Goal: Information Seeking & Learning: Learn about a topic

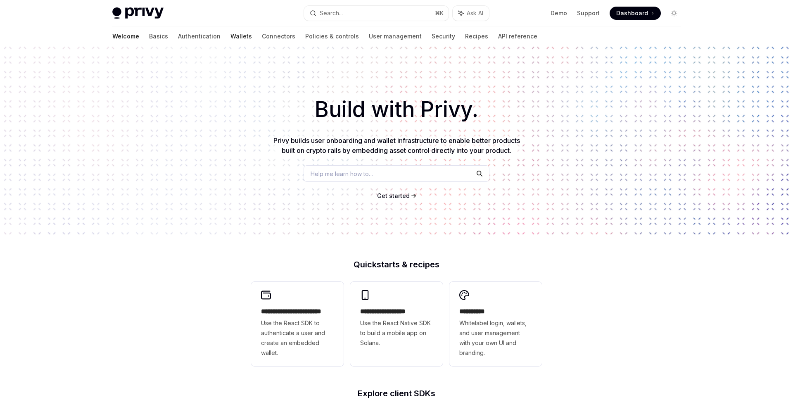
click at [230, 37] on link "Wallets" at bounding box center [240, 36] width 21 height 20
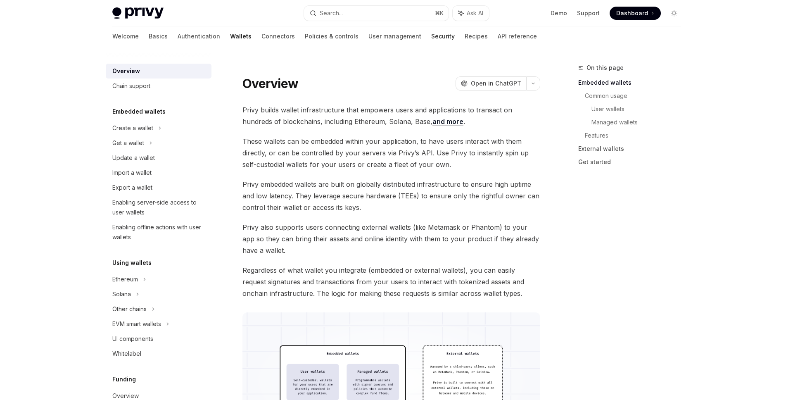
click at [431, 34] on link "Security" at bounding box center [443, 36] width 24 height 20
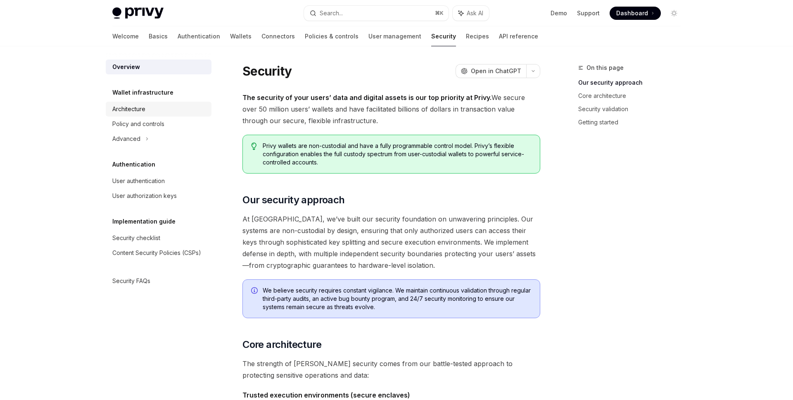
click at [155, 110] on div "Architecture" at bounding box center [159, 109] width 94 height 10
type textarea "*"
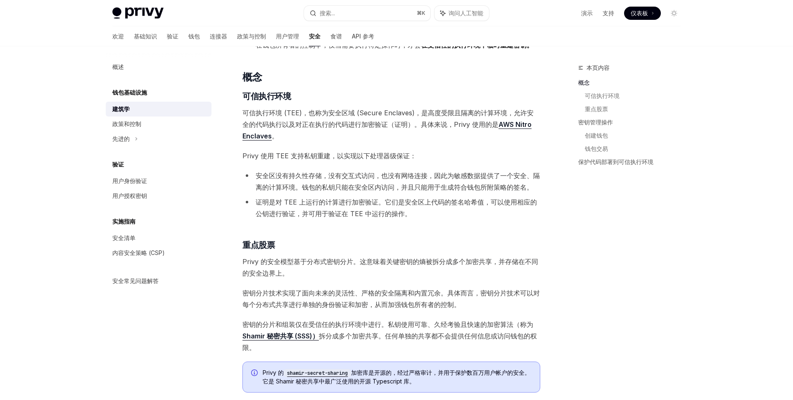
scroll to position [99, 0]
drag, startPoint x: 253, startPoint y: 175, endPoint x: 371, endPoint y: 180, distance: 118.3
click at [371, 180] on li "安全区没有持久性存储，没有交互式访问，也没有网络连接，因此为敏感数据提供了一个安全、隔离的计算环境。钱包的私钥只能在安全区内访问，并且只能用于生成符合钱包所附…" at bounding box center [391, 181] width 298 height 23
click at [374, 176] on font "安全区没有持久性存储，没有交互式访问，也没有网络连接，因此为敏感数据提供了一个安全、隔离的计算环境。钱包的私钥只能在安全区内访问，并且只能用于生成符合钱包所附…" at bounding box center [398, 182] width 284 height 20
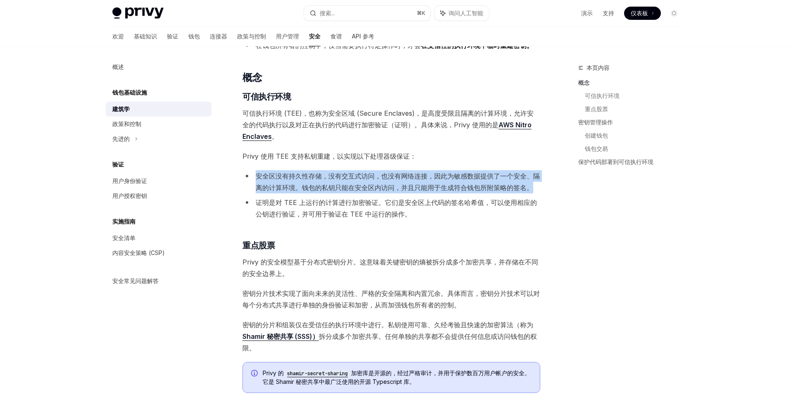
click at [374, 176] on font "安全区没有持久性存储，没有交互式访问，也没有网络连接，因此为敏感数据提供了一个安全、隔离的计算环境。钱包的私钥只能在安全区内访问，并且只能用于生成符合钱包所附…" at bounding box center [398, 182] width 284 height 20
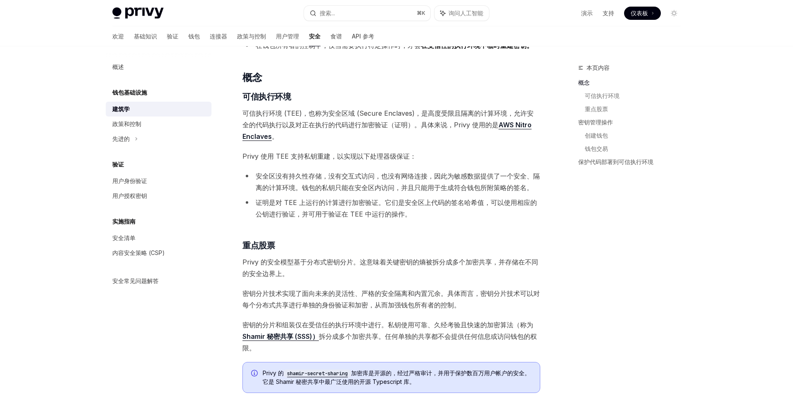
click at [304, 210] on font "证明是对 TEE 上运行的计算进行加密验证。它们是安全区上代码的签名哈希值，可以使用相应的公钥进行验证，并可用于验证在 TEE 中运行的操作。" at bounding box center [396, 208] width 281 height 20
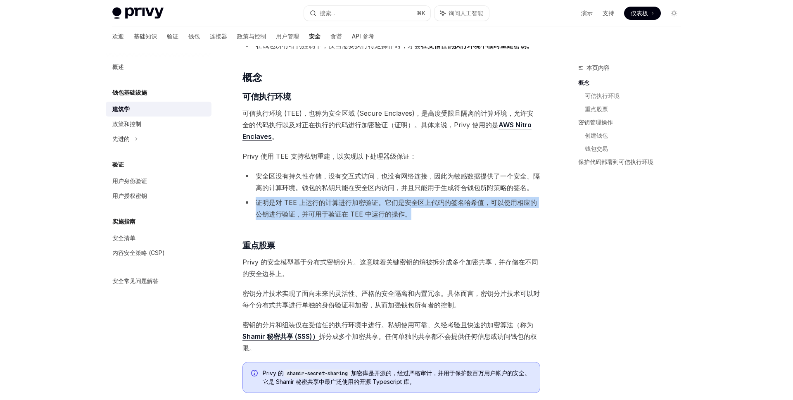
click at [304, 210] on font "证明是对 TEE 上运行的计算进行加密验证。它们是安全区上代码的签名哈希值，可以使用相应的公钥进行验证，并可用于验证在 TEE 中运行的操作。" at bounding box center [396, 208] width 281 height 20
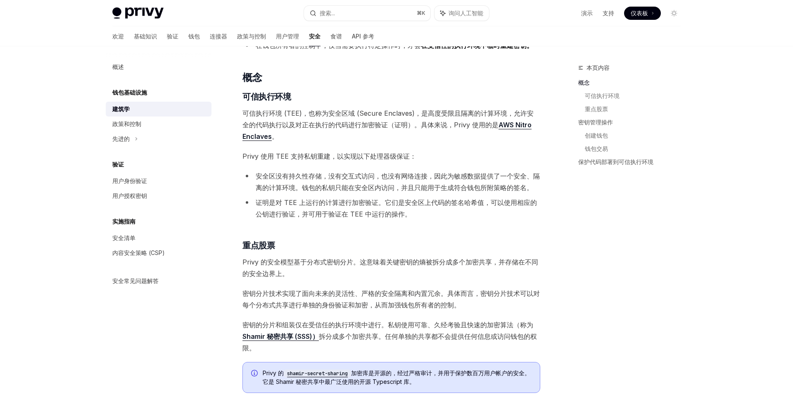
click at [317, 208] on li "证明是对 TEE 上运行的计算进行加密验证。它们是安全区上代码的签名哈希值，可以使用相应的公钥进行验证，并可用于验证在 TEE 中运行的操作。" at bounding box center [391, 208] width 298 height 23
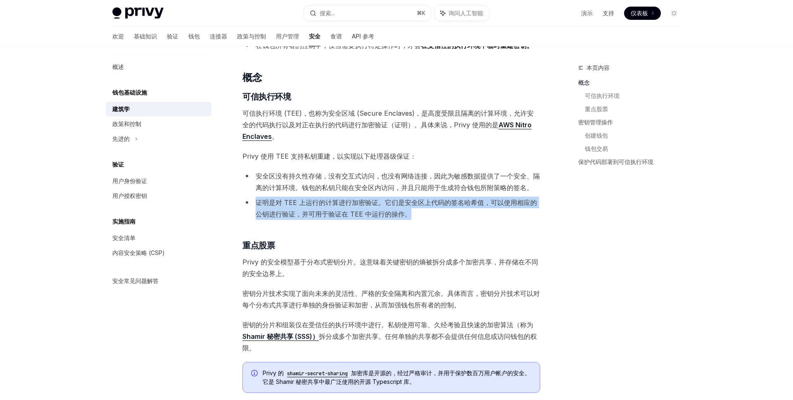
click at [317, 208] on li "证明是对 TEE 上运行的计算进行加密验证。它们是安全区上代码的签名哈希值，可以使用相应的公钥进行验证，并可用于验证在 TEE 中运行的操作。" at bounding box center [391, 208] width 298 height 23
click at [380, 209] on li "证明是对 TEE 上运行的计算进行加密验证。它们是安全区上代码的签名哈希值，可以使用相应的公钥进行验证，并可用于验证在 TEE 中运行的操作。" at bounding box center [391, 208] width 298 height 23
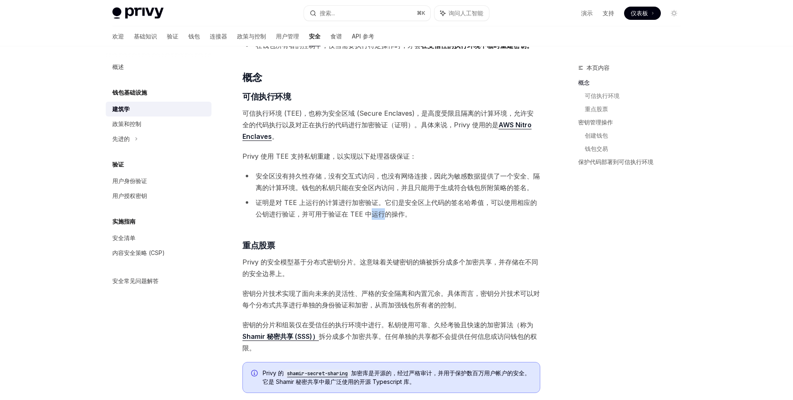
click at [380, 209] on li "证明是对 TEE 上运行的计算进行加密验证。它们是安全区上代码的签名哈希值，可以使用相应的公钥进行验证，并可用于验证在 TEE 中运行的操作。" at bounding box center [391, 208] width 298 height 23
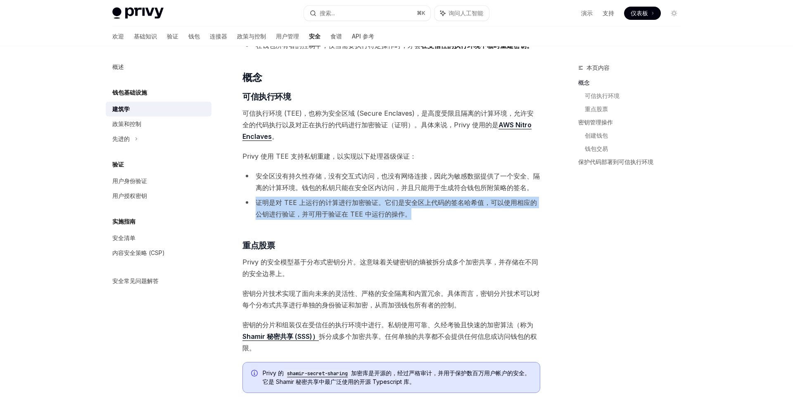
click at [380, 209] on li "证明是对 TEE 上运行的计算进行加密验证。它们是安全区上代码的签名哈希值，可以使用相应的公钥进行验证，并可用于验证在 TEE 中运行的操作。" at bounding box center [391, 208] width 298 height 23
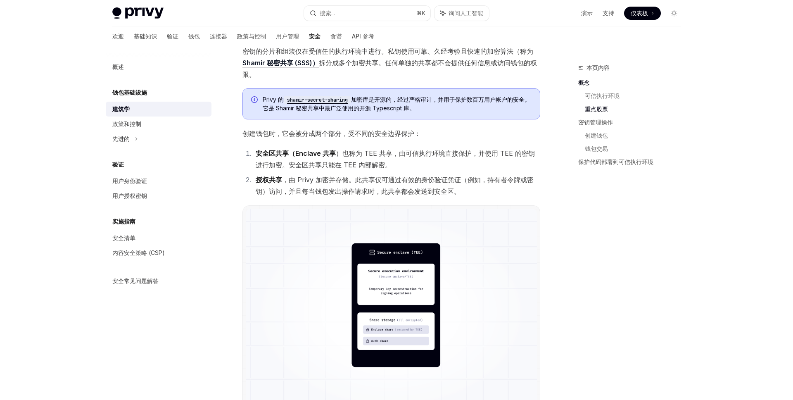
scroll to position [374, 0]
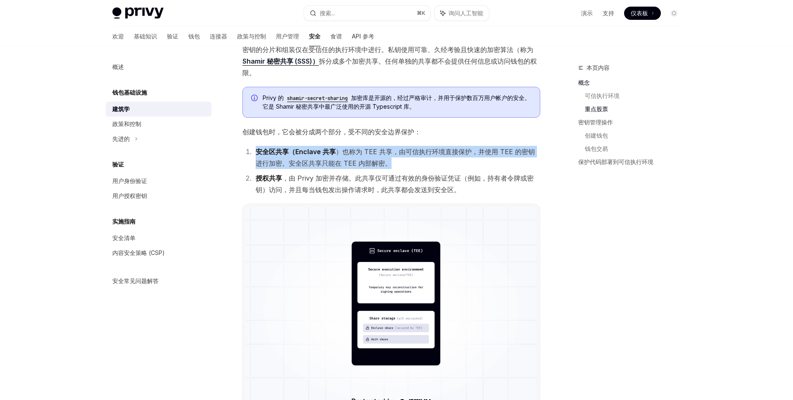
drag, startPoint x: 256, startPoint y: 152, endPoint x: 386, endPoint y: 160, distance: 130.7
click at [386, 160] on li "安全区共享（Enclave 共享 ）也称为 TEE 共享，由可信执行环境直接保护，并使用 TEE 的密钥进行加密。安全区共享只能在 TEE 内部解密。" at bounding box center [396, 157] width 287 height 23
click at [382, 159] on font "）也称为 TEE 共享，由可信执行环境直接保护，并使用 TEE 的密钥进行加密。安全区共享只能在 TEE 内部解密。" at bounding box center [395, 157] width 279 height 20
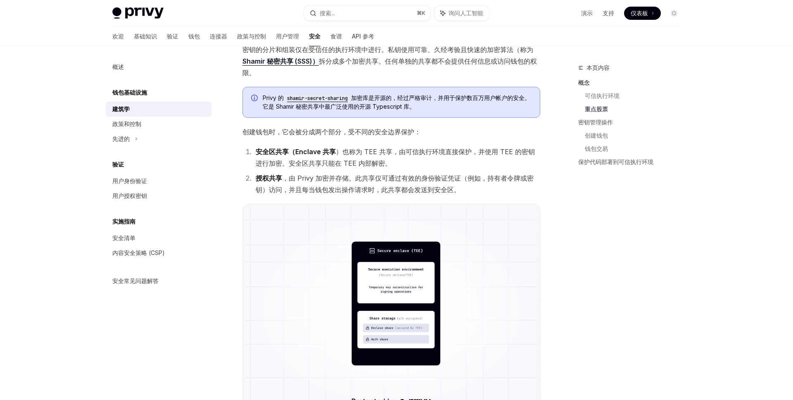
click at [382, 159] on font "）也称为 TEE 共享，由可信执行环境直接保护，并使用 TEE 的密钥进行加密。安全区共享只能在 TEE 内部解密。" at bounding box center [395, 157] width 279 height 20
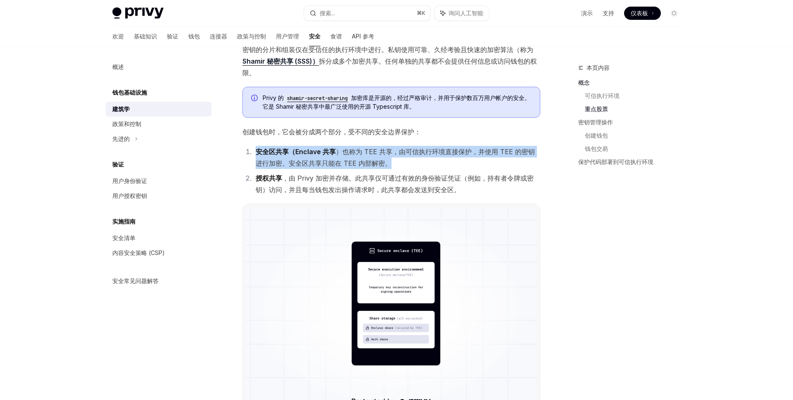
click at [382, 159] on font "）也称为 TEE 共享，由可信执行环境直接保护，并使用 TEE 的密钥进行加密。安全区共享只能在 TEE 内部解密。" at bounding box center [395, 157] width 279 height 20
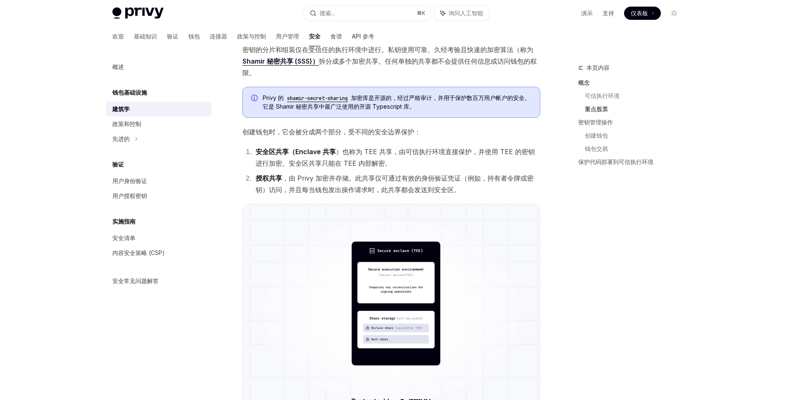
click at [382, 159] on font "）也称为 TEE 共享，由可信执行环境直接保护，并使用 TEE 的密钥进行加密。安全区共享只能在 TEE 内部解密。" at bounding box center [395, 157] width 279 height 20
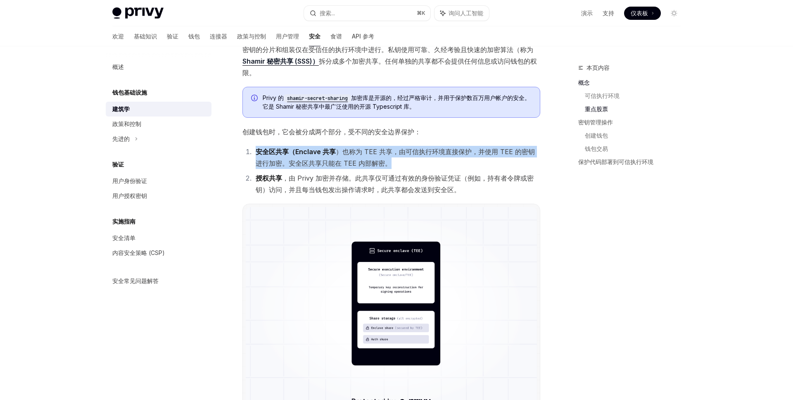
click at [382, 159] on font "）也称为 TEE 共享，由可信执行环境直接保护，并使用 TEE 的密钥进行加密。安全区共享只能在 TEE 内部解密。" at bounding box center [395, 157] width 279 height 20
click at [391, 157] on li "安全区共享（Enclave 共享 ）也称为 TEE 共享，由可信执行环境直接保护，并使用 TEE 的密钥进行加密。安全区共享只能在 TEE 内部解密。" at bounding box center [396, 157] width 287 height 23
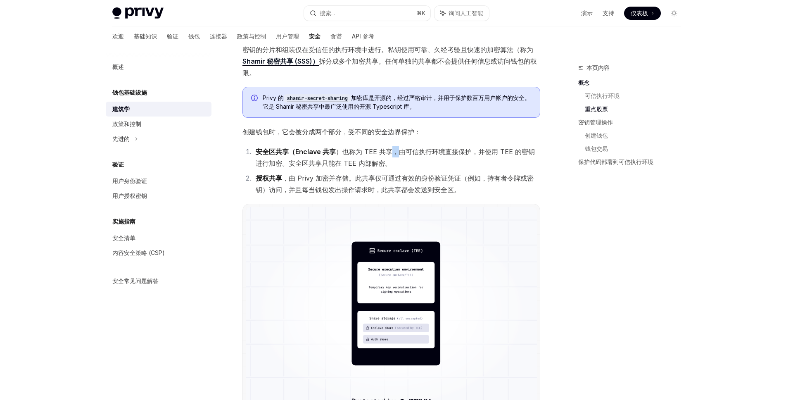
click at [391, 157] on li "安全区共享（Enclave 共享 ）也称为 TEE 共享，由可信执行环境直接保护，并使用 TEE 的密钥进行加密。安全区共享只能在 TEE 内部解密。" at bounding box center [396, 157] width 287 height 23
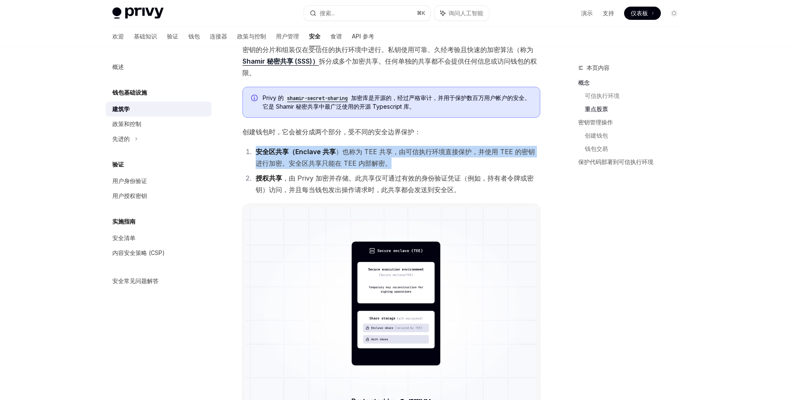
click at [391, 157] on li "安全区共享（Enclave 共享 ）也称为 TEE 共享，由可信执行环境直接保护，并使用 TEE 的密钥进行加密。安全区共享只能在 TEE 内部解密。" at bounding box center [396, 157] width 287 height 23
click at [407, 160] on li "安全区共享（Enclave 共享 ）也称为 TEE 共享，由可信执行环境直接保护，并使用 TEE 的密钥进行加密。安全区共享只能在 TEE 内部解密。" at bounding box center [396, 157] width 287 height 23
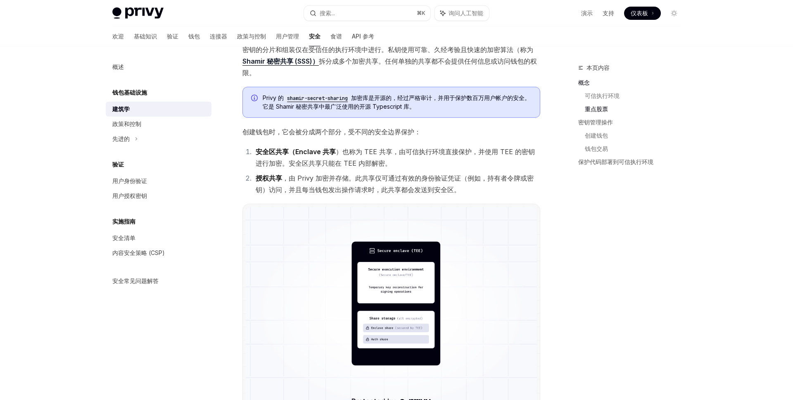
click at [397, 179] on font "，由 Privy 加密并存储。此共享仅可通过有效的身份验证凭证（例如，持有者令牌或密钥）访问，并且每当钱包发出操作请求时，此共享都会发送到安全区。" at bounding box center [395, 184] width 278 height 20
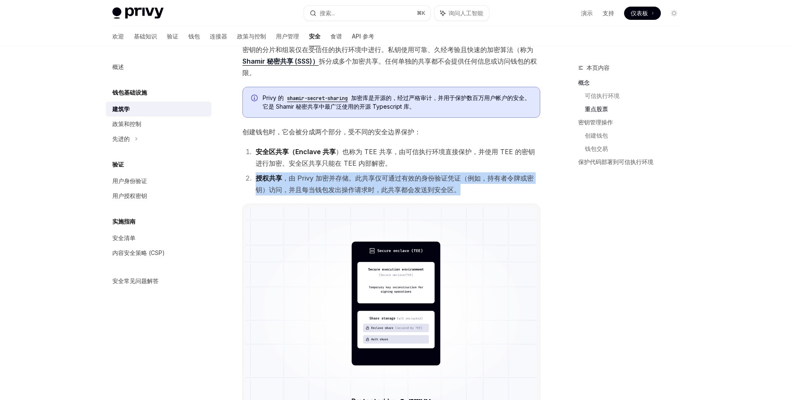
click at [397, 179] on font "，由 Privy 加密并存储。此共享仅可通过有效的身份验证凭证（例如，持有者令牌或密钥）访问，并且每当钱包发出操作请求时，此共享都会发送到安全区。" at bounding box center [395, 184] width 278 height 20
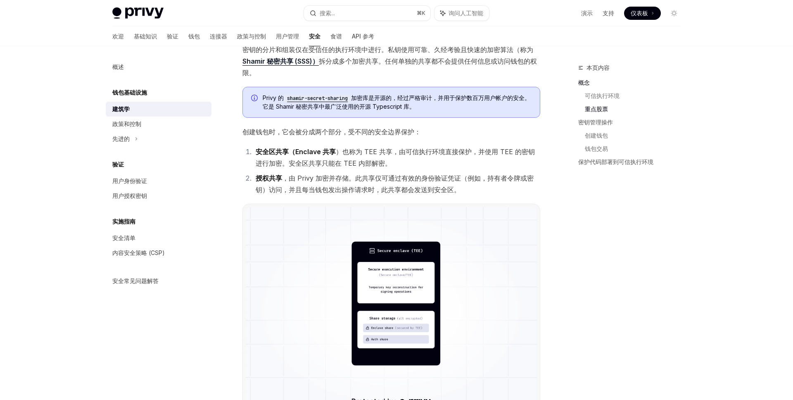
click at [627, 230] on div "本页内容 概念 可信执行环境 重点股票 密钥管理操作 创建钱包 钱包交易 保护代码部署到可信执行环境" at bounding box center [625, 231] width 126 height 337
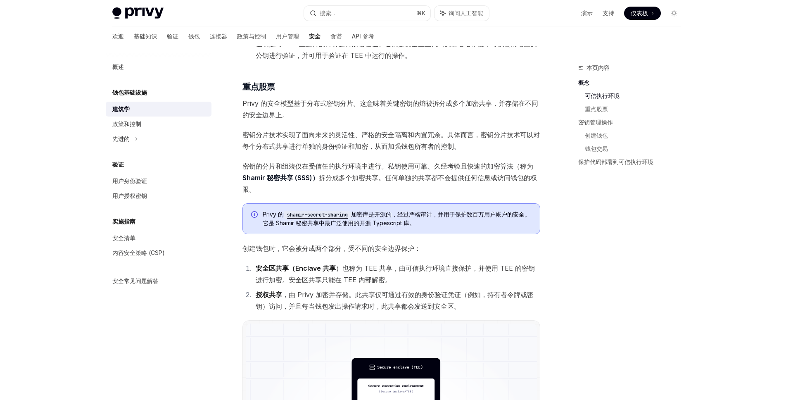
scroll to position [257, 0]
click at [290, 108] on font "Privy 的安全模型基于分布式密钥分片。这意味着关键密钥的熵被拆分成多个加密共享，并存储在不同的安全边界上。" at bounding box center [390, 110] width 296 height 20
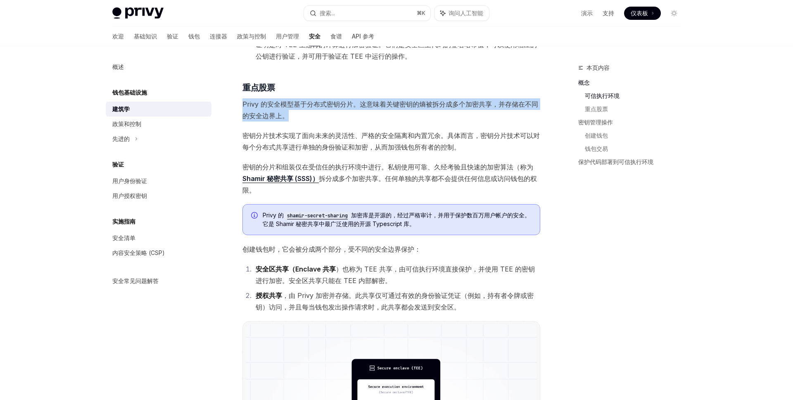
click at [290, 108] on font "Privy 的安全模型基于分布式密钥分片。这意味着关键密钥的熵被拆分成多个加密共享，并存储在不同的安全边界上。" at bounding box center [390, 110] width 296 height 20
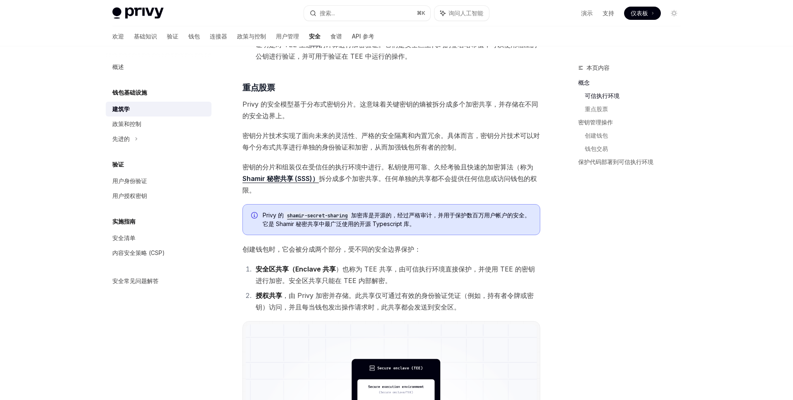
click at [347, 142] on span "密钥分片技术实现了面向未来的灵活性、严格的安全隔离和内置冗余。具体而言，密钥分片技术可以对每个分布式共享进行单独的身份验证和加密，从而加强钱包所有者的控制。" at bounding box center [391, 141] width 298 height 23
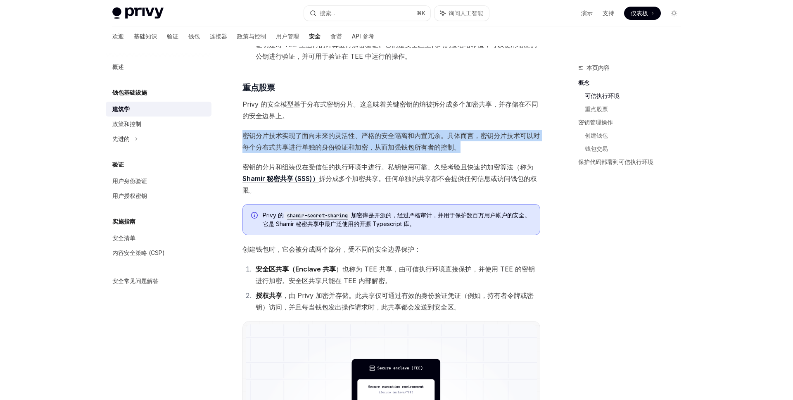
click at [347, 142] on span "密钥分片技术实现了面向未来的灵活性、严格的安全隔离和内置冗余。具体而言，密钥分片技术可以对每个分布式共享进行单独的身份验证和加密，从而加强钱包所有者的控制。" at bounding box center [391, 141] width 298 height 23
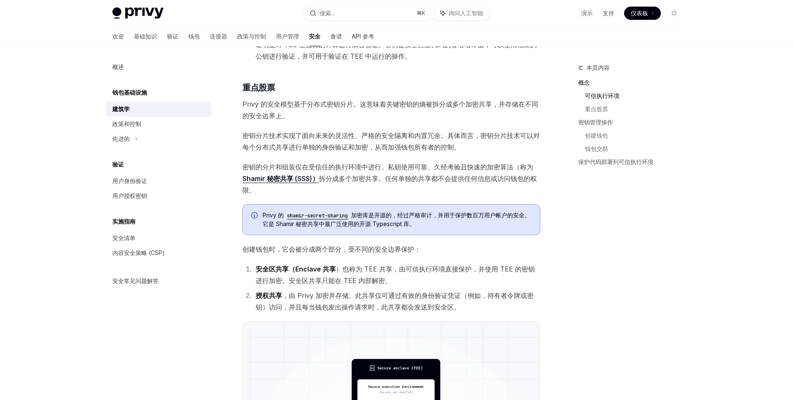
click at [385, 182] on font "拆分成多个加密共享。任何单独的共享都不会提供任何信息或访问钱包的权限。" at bounding box center [389, 184] width 294 height 20
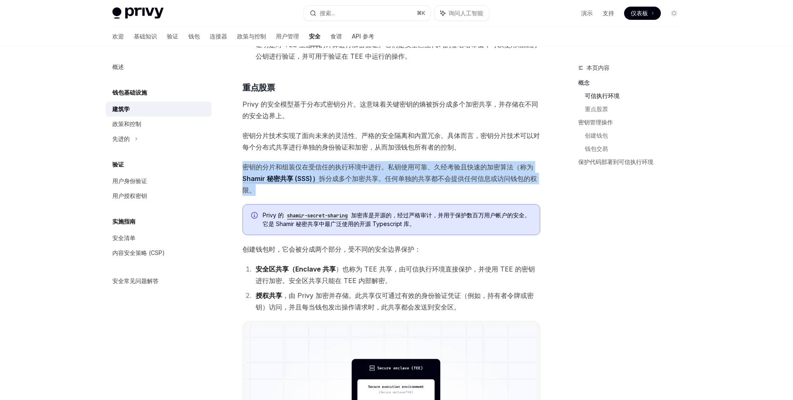
click at [385, 182] on font "拆分成多个加密共享。任何单独的共享都不会提供任何信息或访问钱包的权限。" at bounding box center [389, 184] width 294 height 20
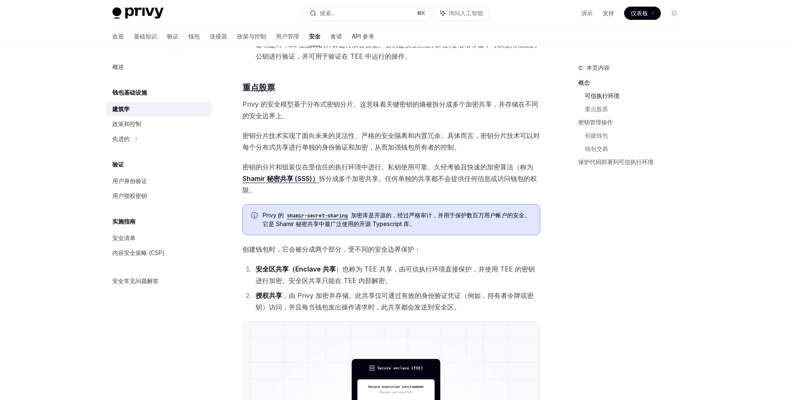
click at [401, 184] on span "密钥的分片和组装仅在受信任的执行环境中进行。私钥使用可靠、久经考验且快速的加密算法（称为 Shamir 秘密共享 (SSS)） 拆分成多个加密共享。任何单独的…" at bounding box center [391, 178] width 298 height 35
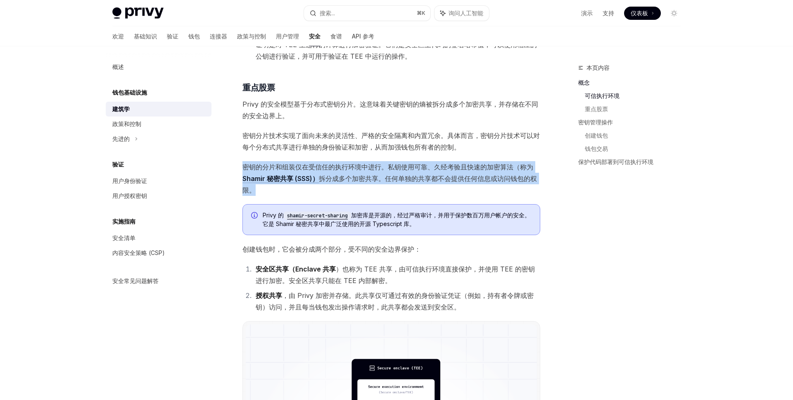
click at [401, 184] on span "密钥的分片和组装仅在受信任的执行环境中进行。私钥使用可靠、久经考验且快速的加密算法（称为 Shamir 秘密共享 (SSS)） 拆分成多个加密共享。任何单独的…" at bounding box center [391, 178] width 298 height 35
click at [394, 194] on span "密钥的分片和组装仅在受信任的执行环境中进行。私钥使用可靠、久经考验且快速的加密算法（称为 Shamir 秘密共享 (SSS)） 拆分成多个加密共享。任何单独的…" at bounding box center [391, 178] width 298 height 35
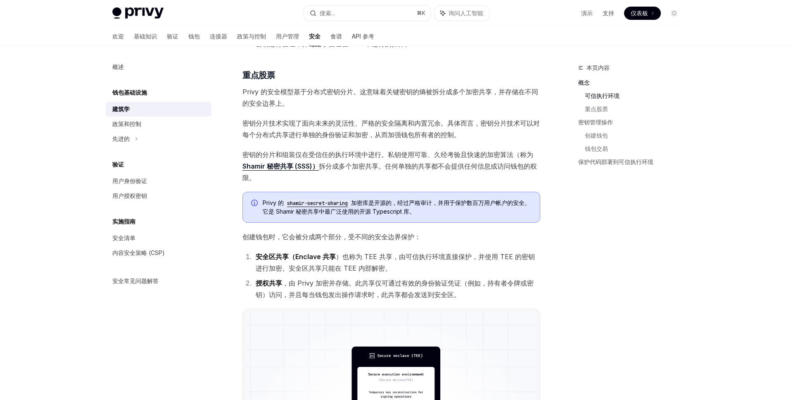
scroll to position [271, 0]
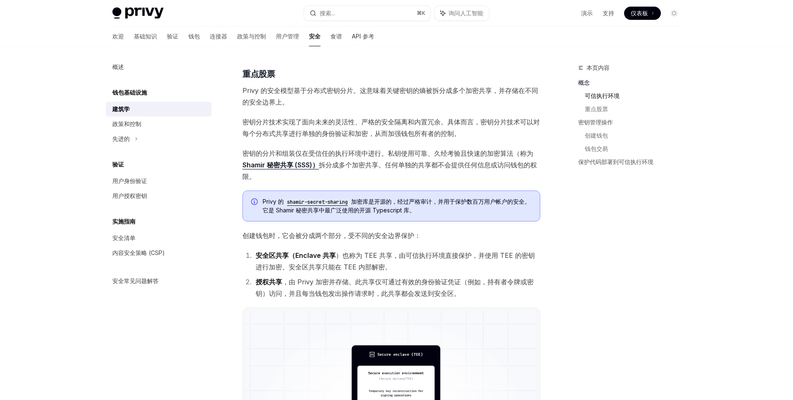
click at [387, 209] on font "加密库是开源的，经过严格审计，并用于保护数百万用户帐户的安全。它是 Shamir 秘密共享中最广泛使用的开源 Typescript 库。" at bounding box center [397, 206] width 268 height 16
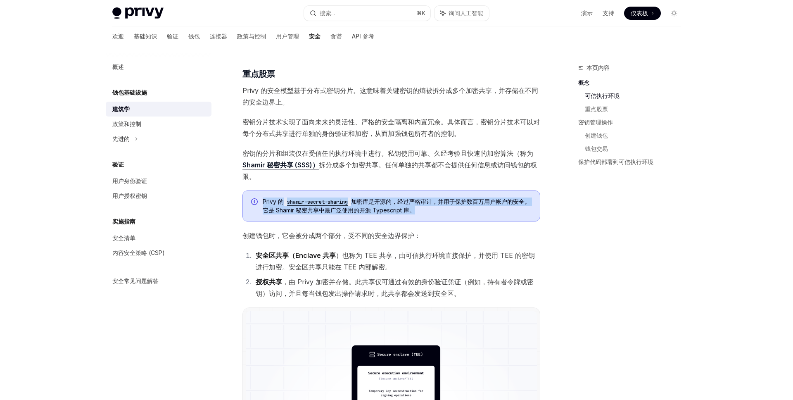
click at [387, 209] on font "加密库是开源的，经过严格审计，并用于保护数百万用户帐户的安全。它是 Shamir 秘密共享中最广泛使用的开源 Typescript 库。" at bounding box center [397, 206] width 268 height 16
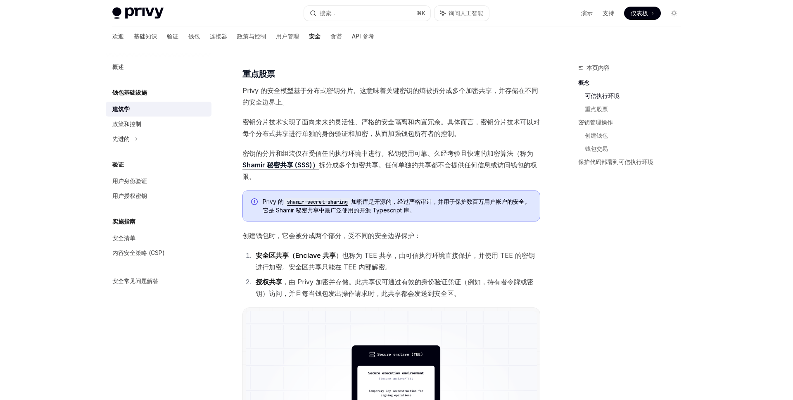
click at [339, 255] on font "）也称为 TEE 共享，由可信执行环境直接保护，并使用 TEE 的密钥进行加密。安全区共享只能在 TEE 内部解密。" at bounding box center [395, 261] width 279 height 20
click at [340, 266] on font "）也称为 TEE 共享，由可信执行环境直接保护，并使用 TEE 的密钥进行加密。安全区共享只能在 TEE 内部解密。" at bounding box center [395, 261] width 279 height 20
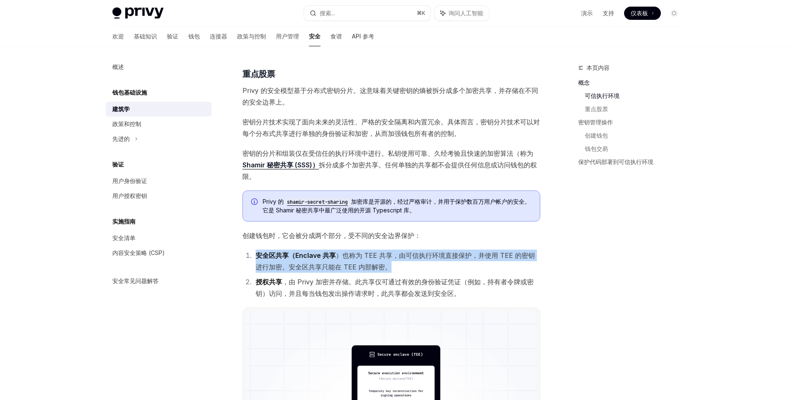
click at [340, 266] on font "）也称为 TEE 共享，由可信执行环境直接保护，并使用 TEE 的密钥进行加密。安全区共享只能在 TEE 内部解密。" at bounding box center [395, 261] width 279 height 20
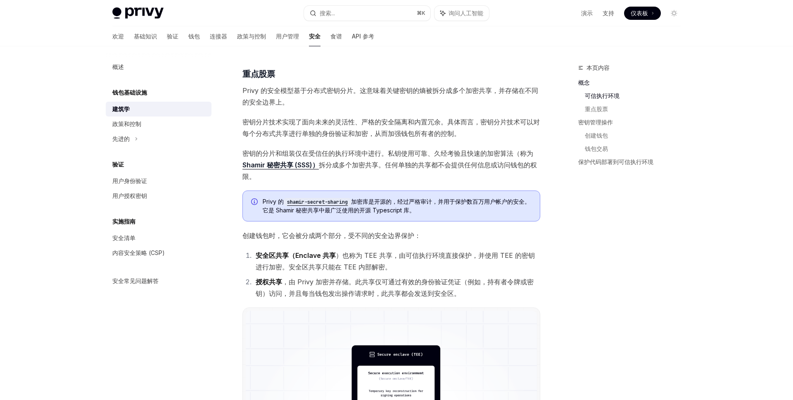
click at [371, 273] on ol "安全区共享（Enclave 共享 ）也称为 TEE 共享，由可信执行环境直接保护，并使用 TEE 的密钥进行加密。安全区共享只能在 TEE 内部解密。 授权共…" at bounding box center [391, 274] width 298 height 50
click at [400, 262] on li "安全区共享（Enclave 共享 ）也称为 TEE 共享，由可信执行环境直接保护，并使用 TEE 的密钥进行加密。安全区共享只能在 TEE 内部解密。" at bounding box center [396, 260] width 287 height 23
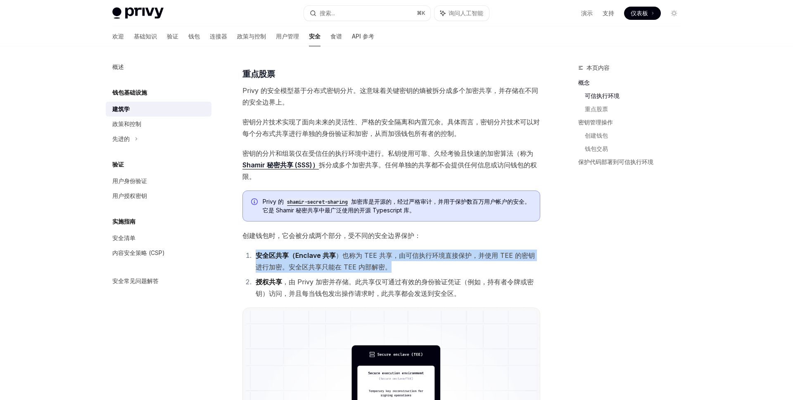
click at [400, 262] on li "安全区共享（Enclave 共享 ）也称为 TEE 共享，由可信执行环境直接保护，并使用 TEE 的密钥进行加密。安全区共享只能在 TEE 内部解密。" at bounding box center [396, 260] width 287 height 23
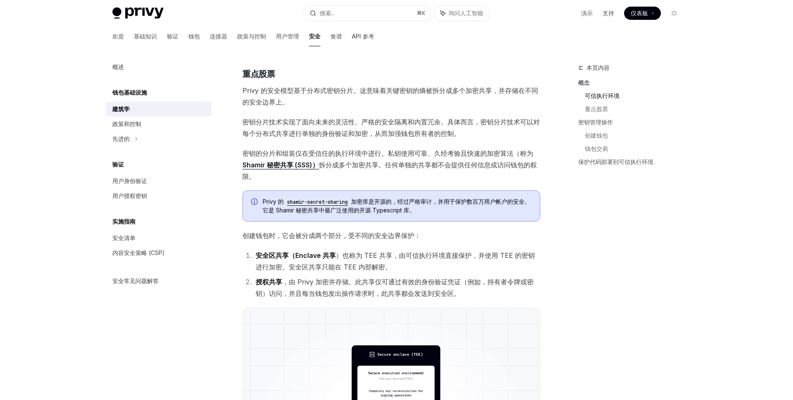
click at [420, 264] on li "安全区共享（Enclave 共享 ）也称为 TEE 共享，由可信执行环境直接保护，并使用 TEE 的密钥进行加密。安全区共享只能在 TEE 内部解密。" at bounding box center [396, 260] width 287 height 23
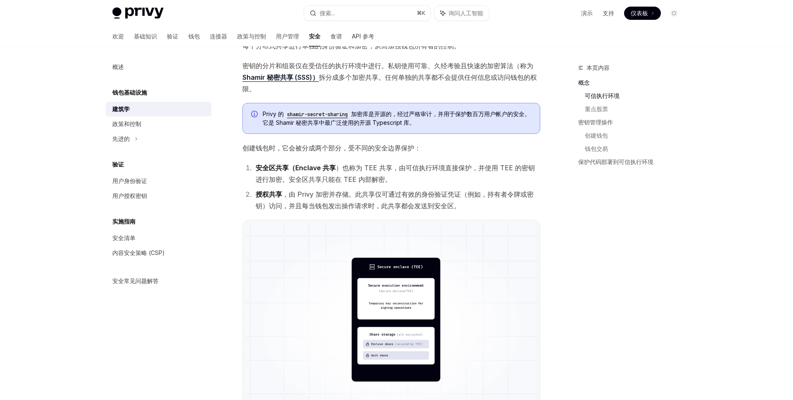
scroll to position [364, 0]
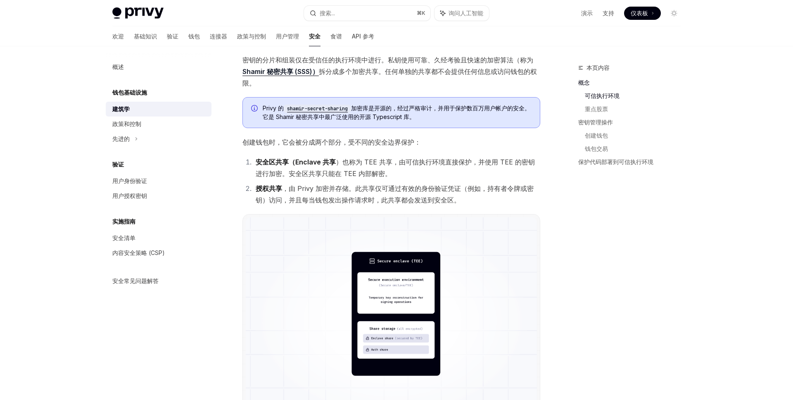
click at [384, 192] on li "授权共享 ，由 Privy 加密并存储。此共享仅可通过有效的身份验证凭证（例如，持有者令牌或密钥）访问，并且每当钱包发出操作请求时，此共享都会发送到安全区。" at bounding box center [396, 194] width 287 height 23
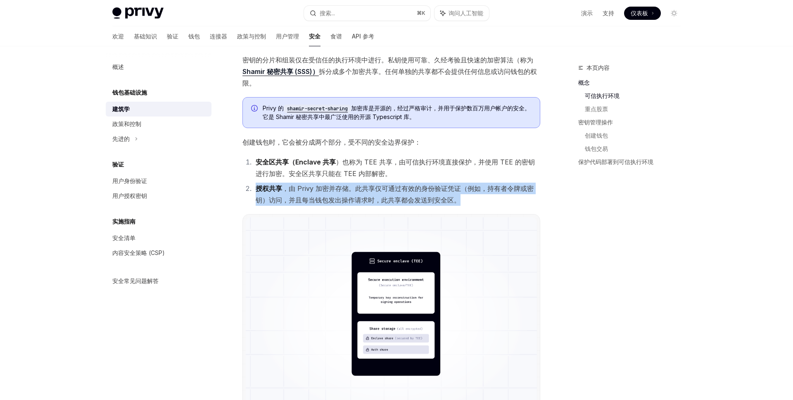
click at [384, 192] on li "授权共享 ，由 Privy 加密并存储。此共享仅可通过有效的身份验证凭证（例如，持有者令牌或密钥）访问，并且每当钱包发出操作请求时，此共享都会发送到安全区。" at bounding box center [396, 194] width 287 height 23
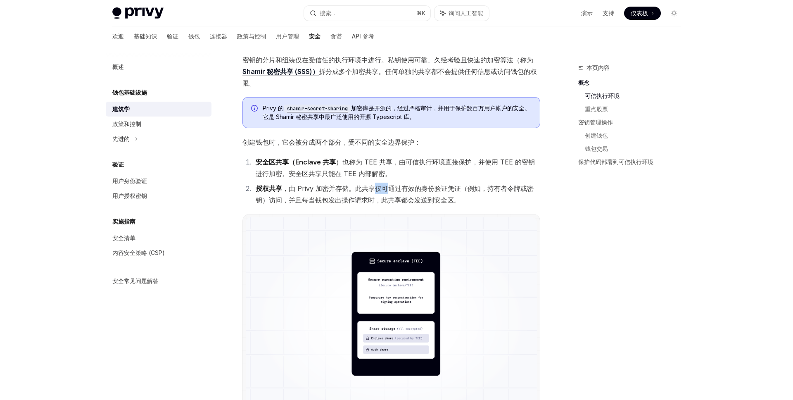
click at [384, 192] on li "授权共享 ，由 Privy 加密并存储。此共享仅可通过有效的身份验证凭证（例如，持有者令牌或密钥）访问，并且每当钱包发出操作请求时，此共享都会发送到安全区。" at bounding box center [396, 194] width 287 height 23
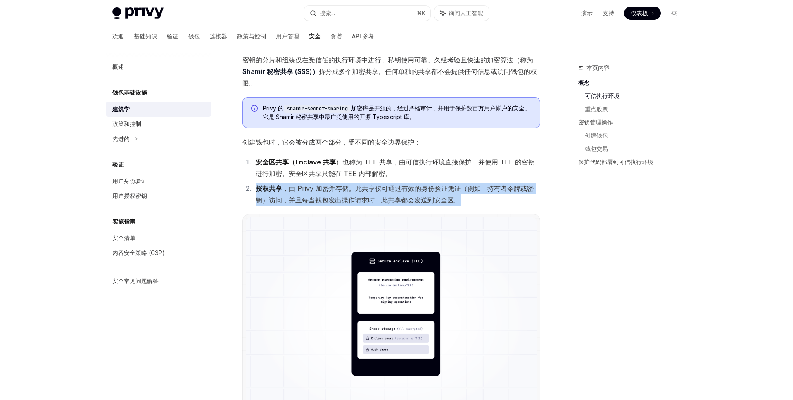
click at [384, 192] on li "授权共享 ，由 Privy 加密并存储。此共享仅可通过有效的身份验证凭证（例如，持有者令牌或密钥）访问，并且每当钱包发出操作请求时，此共享都会发送到安全区。" at bounding box center [396, 194] width 287 height 23
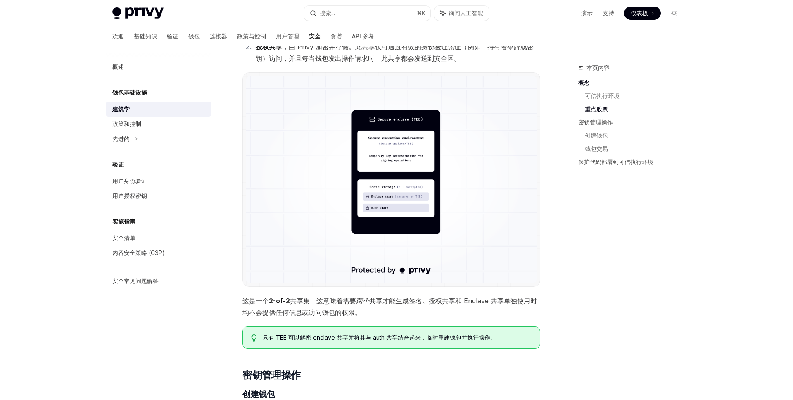
scroll to position [515, 0]
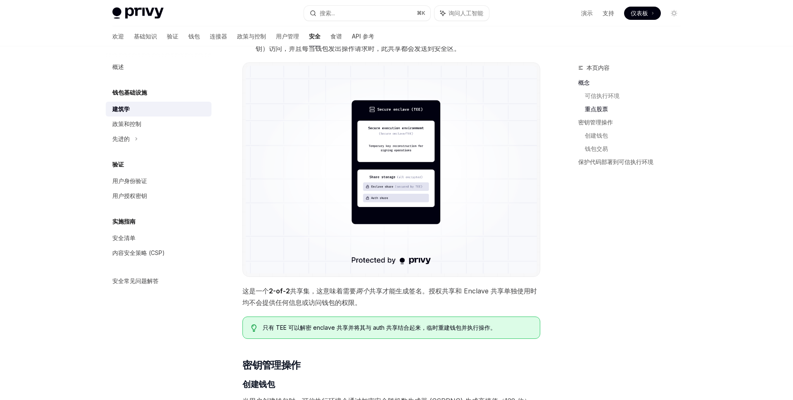
click at [370, 292] on font "共享才能生成签名。授权共享和 Enclave 共享单独使用时均不会提供任何信息或访问钱包的权限。" at bounding box center [389, 297] width 294 height 20
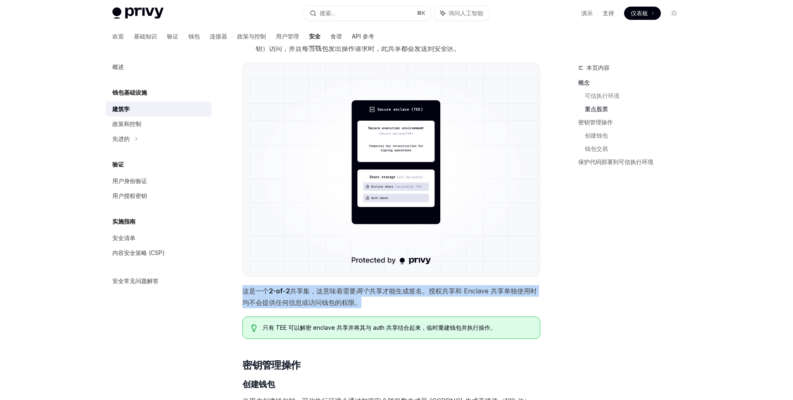
click at [370, 292] on font "共享才能生成签名。授权共享和 Enclave 共享单独使用时均不会提供任何信息或访问钱包的权限。" at bounding box center [389, 297] width 294 height 20
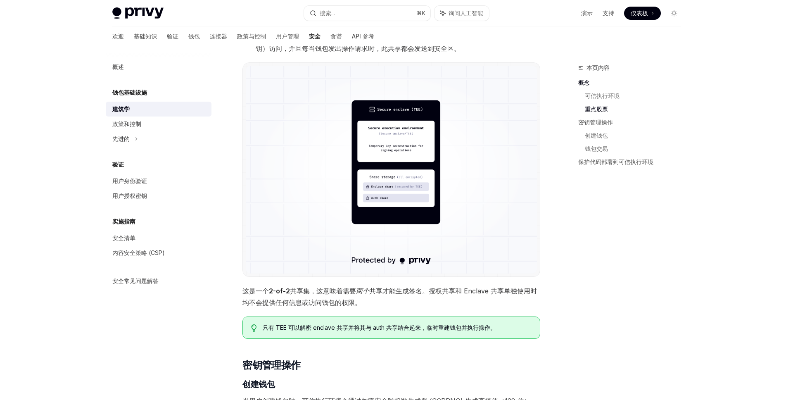
click at [360, 302] on font "共享才能生成签名。授权共享和 Enclave 共享单独使用时均不会提供任何信息或访问钱包的权限。" at bounding box center [389, 297] width 294 height 20
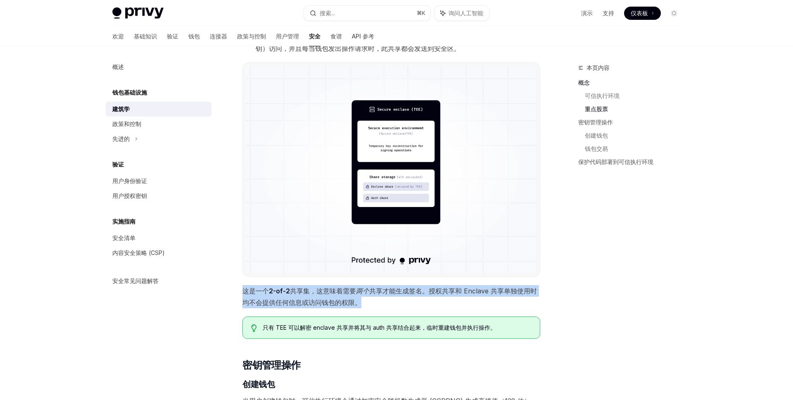
click at [360, 302] on font "共享才能生成签名。授权共享和 Enclave 共享单独使用时均不会提供任何信息或访问钱包的权限。" at bounding box center [389, 297] width 294 height 20
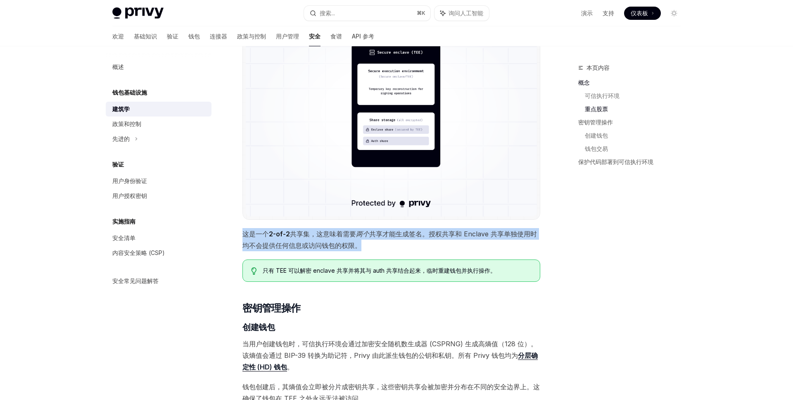
scroll to position [575, 0]
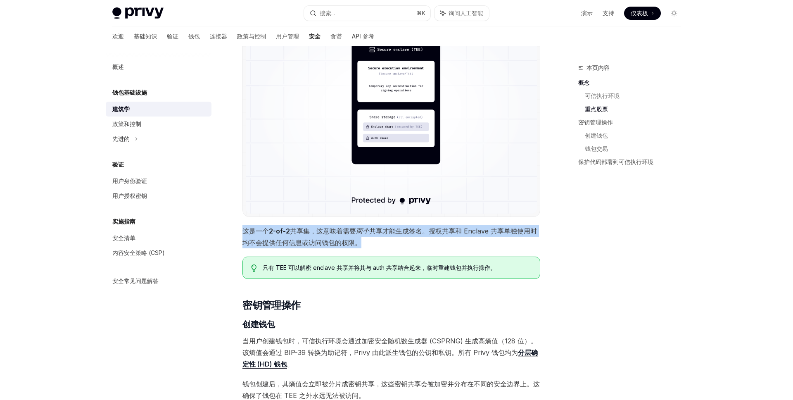
click at [373, 237] on span "这是一个 2-of-2 共享集，这意味着需要 两个 共享才能生成签名。授权共享和 Enclave 共享单独使用时均不会提供任何信息或访问钱包的权限。" at bounding box center [391, 236] width 298 height 23
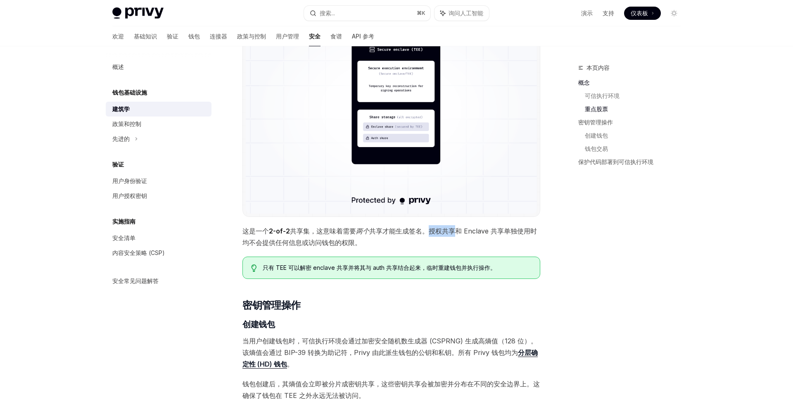
drag, startPoint x: 428, startPoint y: 231, endPoint x: 453, endPoint y: 233, distance: 25.3
click at [453, 233] on font "共享才能生成签名。授权共享和 Enclave 共享单独使用时均不会提供任何信息或访问钱包的权限。" at bounding box center [389, 237] width 294 height 20
click at [468, 234] on font "共享才能生成签名。授权共享和 Enclave 共享单独使用时均不会提供任何信息或访问钱包的权限。" at bounding box center [389, 237] width 294 height 20
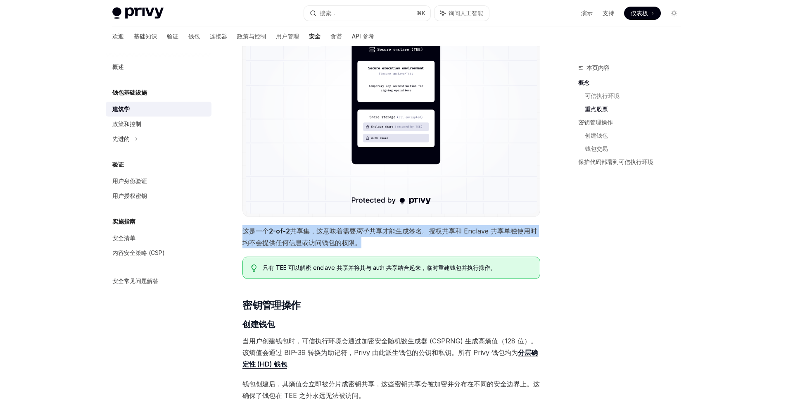
click at [468, 234] on font "共享才能生成签名。授权共享和 Enclave 共享单独使用时均不会提供任何信息或访问钱包的权限。" at bounding box center [389, 237] width 294 height 20
click at [459, 240] on span "这是一个 2-of-2 共享集，这意味着需要 两个 共享才能生成签名。授权共享和 Enclave 共享单独使用时均不会提供任何信息或访问钱包的权限。" at bounding box center [391, 236] width 298 height 23
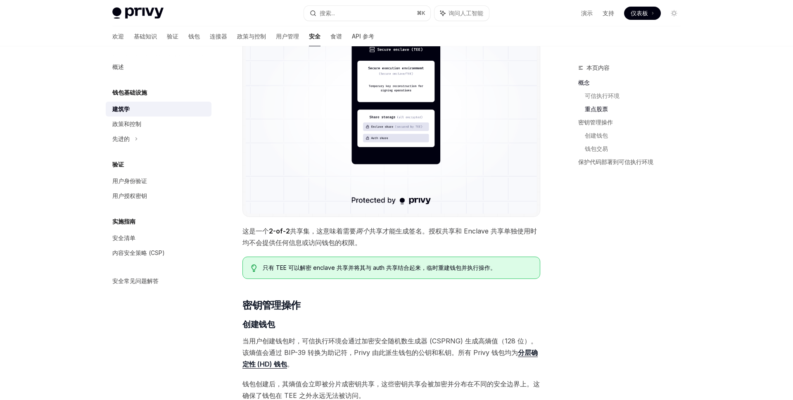
click at [459, 240] on span "这是一个 2-of-2 共享集，这意味着需要 两个 共享才能生成签名。授权共享和 Enclave 共享单独使用时均不会提供任何信息或访问钱包的权限。" at bounding box center [391, 236] width 298 height 23
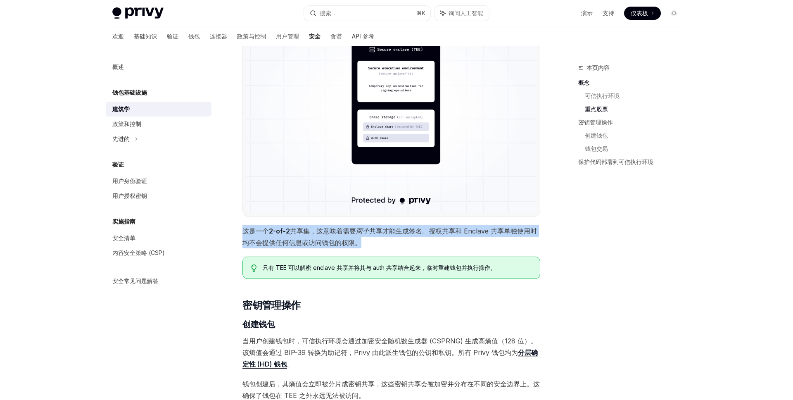
click at [459, 240] on span "这是一个 2-of-2 共享集，这意味着需要 两个 共享才能生成签名。授权共享和 Enclave 共享单独使用时均不会提供任何信息或访问钱包的权限。" at bounding box center [391, 236] width 298 height 23
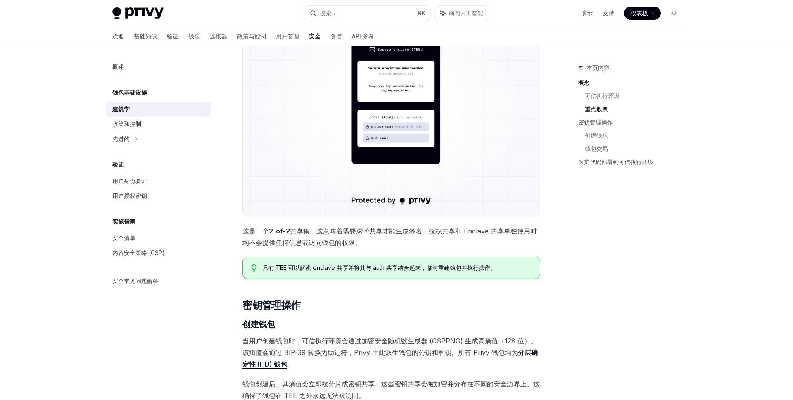
click at [427, 293] on div "Privy 的安全架构将可信执行环境 (TEE) 与分布式密钥分片相结合，以保护用户的资产。简而言之： 密钥仅存储为 分布在不同安全边界上的加密共享。 在钱包…" at bounding box center [391, 293] width 298 height 1529
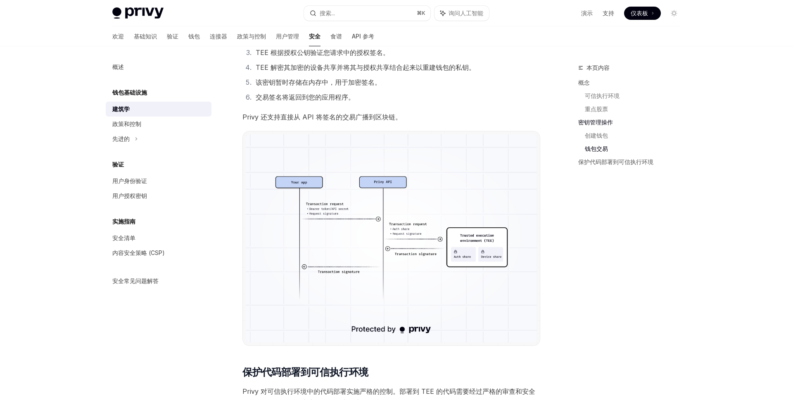
scroll to position [1184, 0]
